Goal: Information Seeking & Learning: Learn about a topic

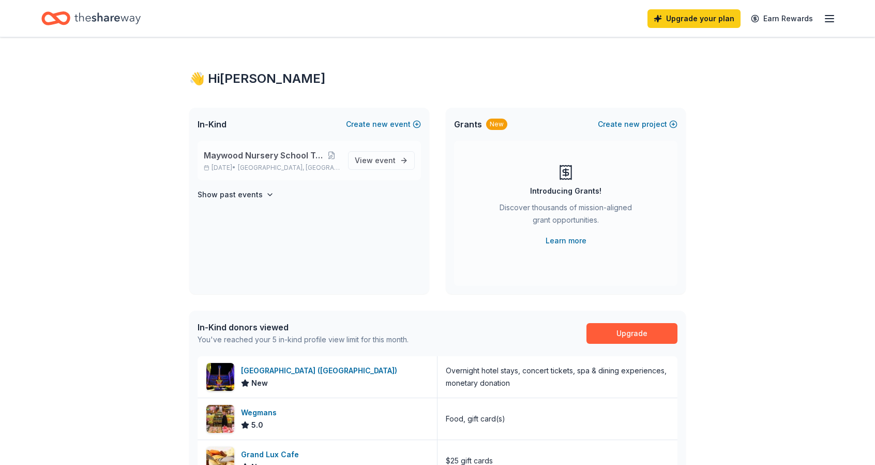
click at [264, 159] on span "Maywood Nursery School Tricky Tray" at bounding box center [264, 155] width 120 height 12
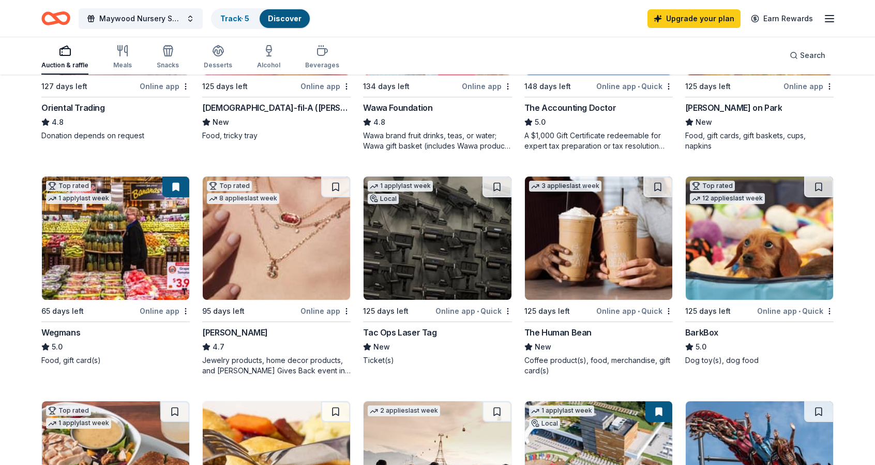
scroll to position [466, 0]
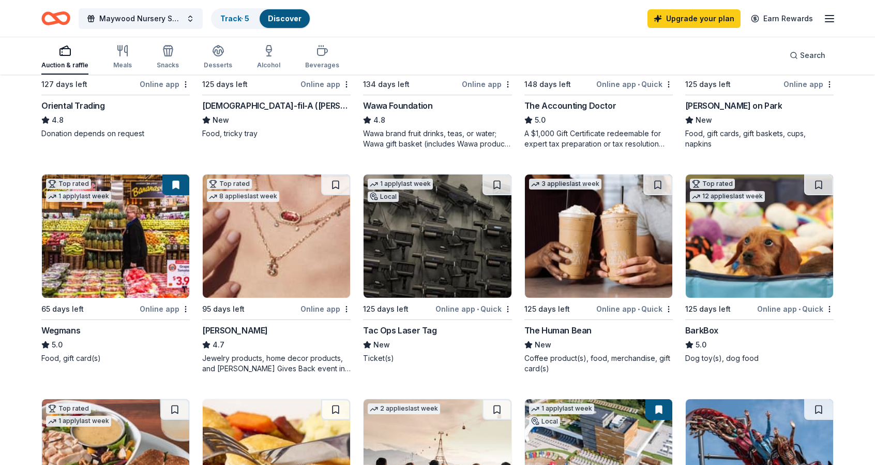
click at [615, 250] on img at bounding box center [598, 235] width 147 height 123
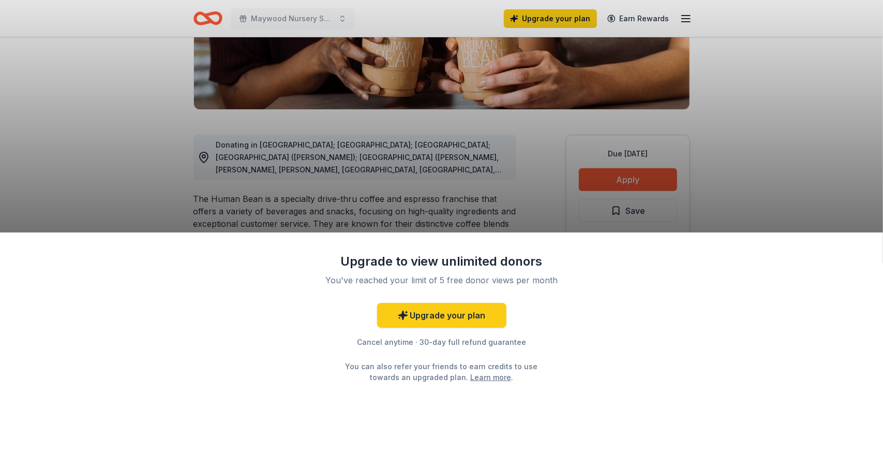
scroll to position [207, 0]
